Goal: Go to known website: Access a specific website the user already knows

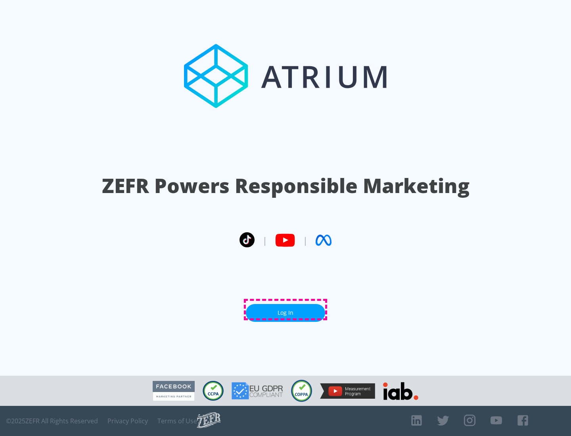
click at [286, 310] on link "Log In" at bounding box center [285, 313] width 79 height 18
